Goal: Task Accomplishment & Management: Manage account settings

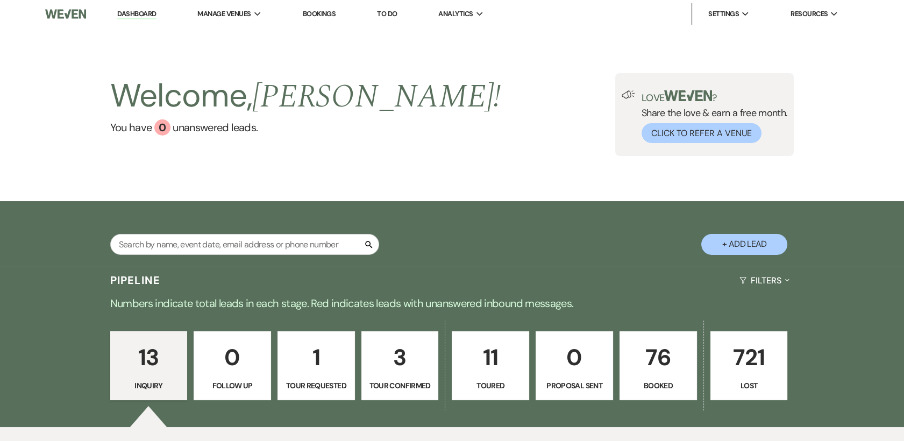
click at [495, 369] on p "11" at bounding box center [490, 357] width 63 height 36
select select "5"
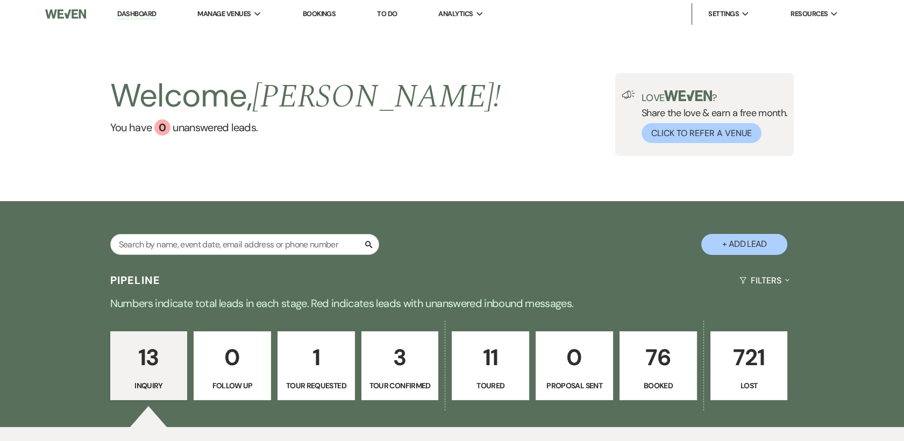
select select "5"
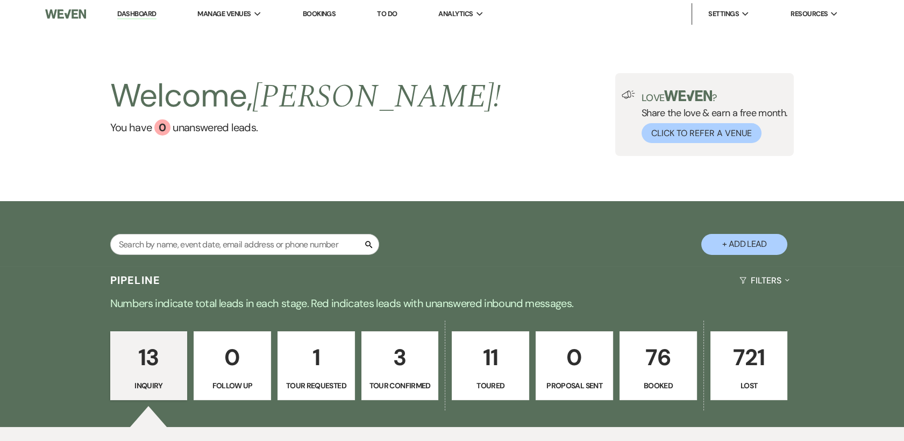
select select "5"
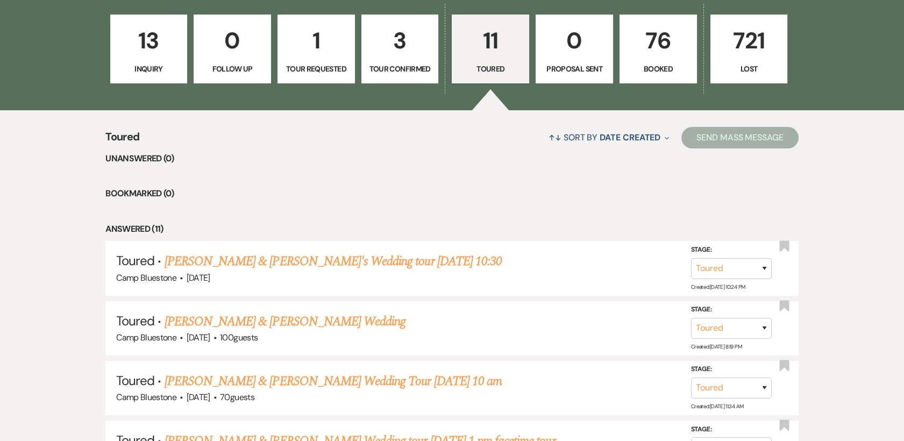
scroll to position [320, 0]
